Goal: Task Accomplishment & Management: Complete application form

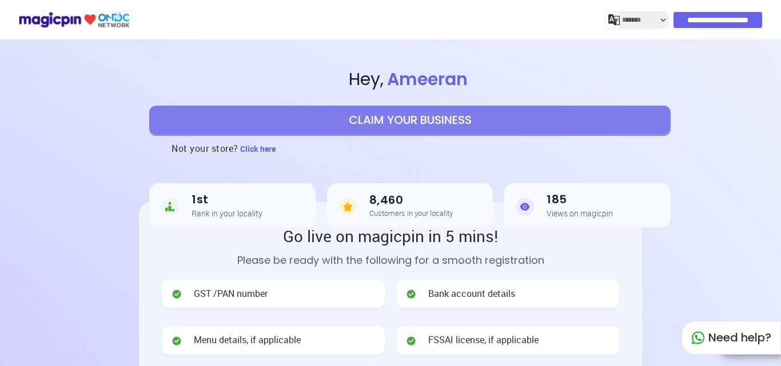
select select "*******"
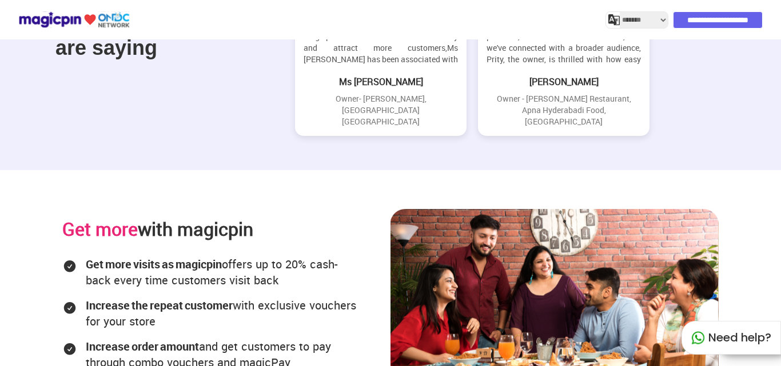
scroll to position [1641, 0]
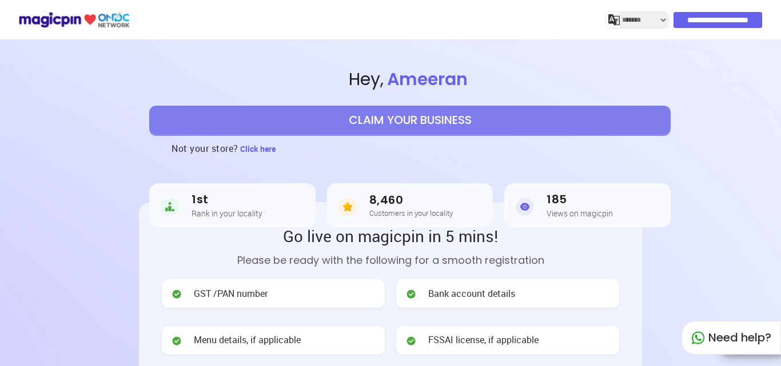
select select "*******"
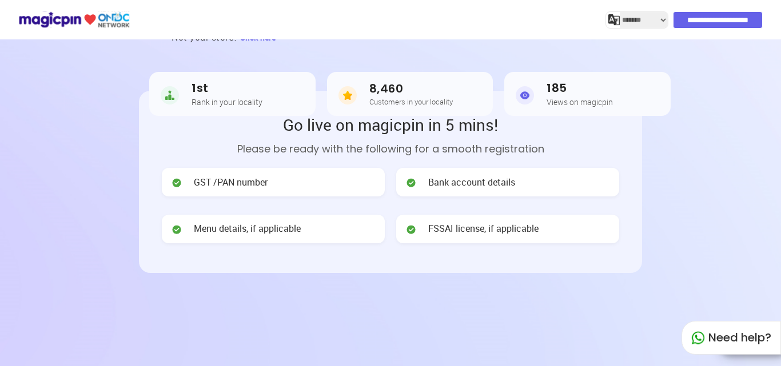
scroll to position [114, 0]
